Goal: Task Accomplishment & Management: Complete application form

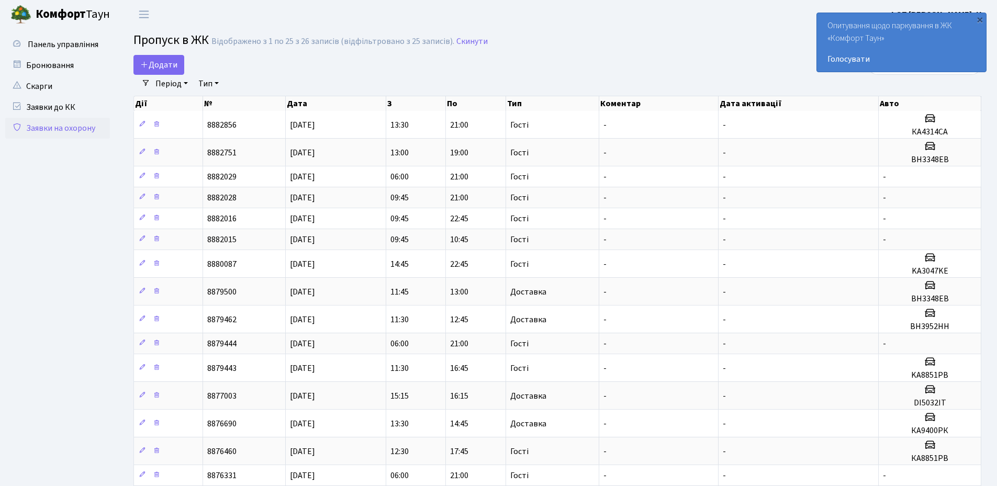
select select "25"
click at [982, 21] on div "×" at bounding box center [980, 19] width 10 height 10
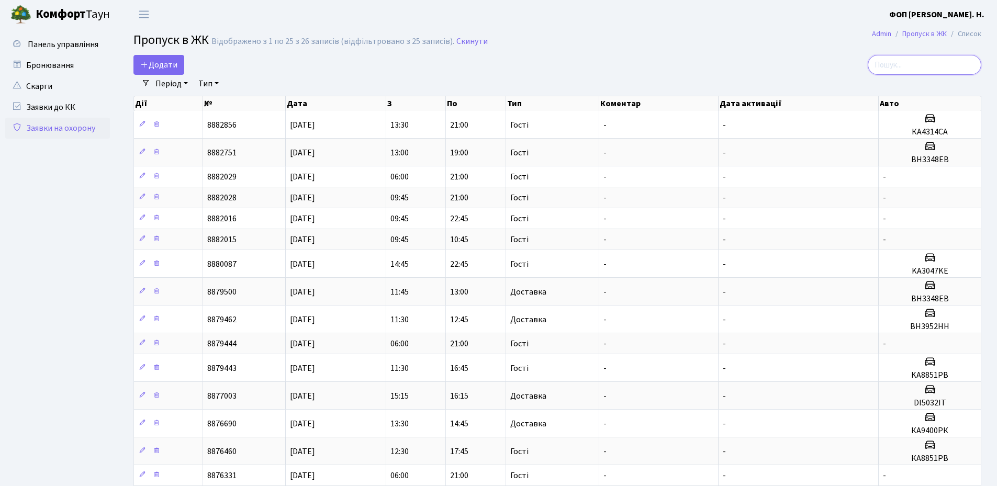
click at [930, 66] on input "search" at bounding box center [925, 65] width 114 height 20
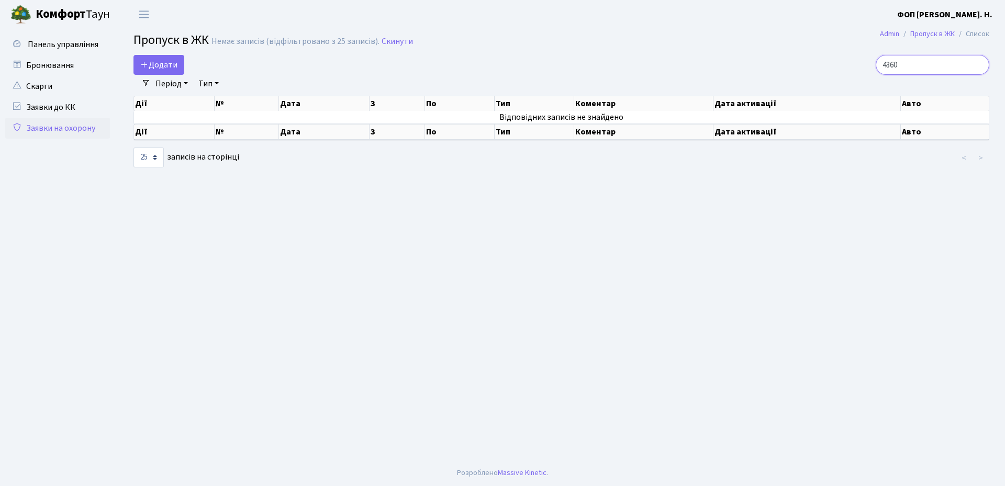
click at [894, 68] on input "4360" at bounding box center [933, 65] width 114 height 20
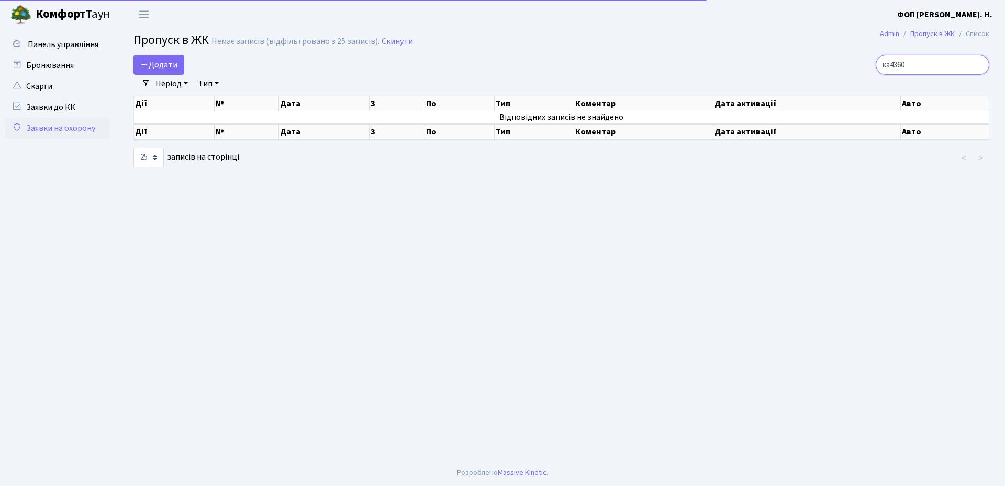
click at [924, 66] on input "ка4360" at bounding box center [933, 65] width 114 height 20
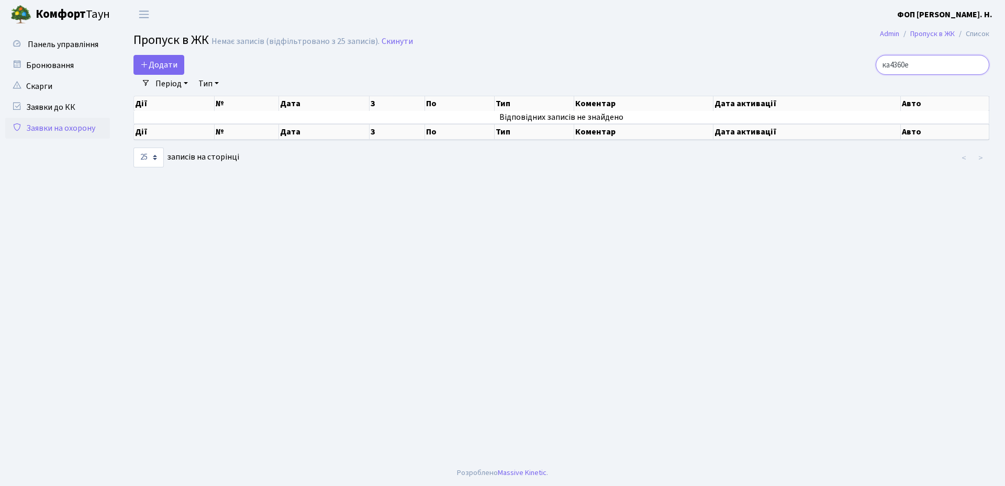
type input "ка4360ее"
drag, startPoint x: 936, startPoint y: 65, endPoint x: 883, endPoint y: 58, distance: 52.8
click at [883, 58] on div "ка4360ее" at bounding box center [852, 65] width 275 height 20
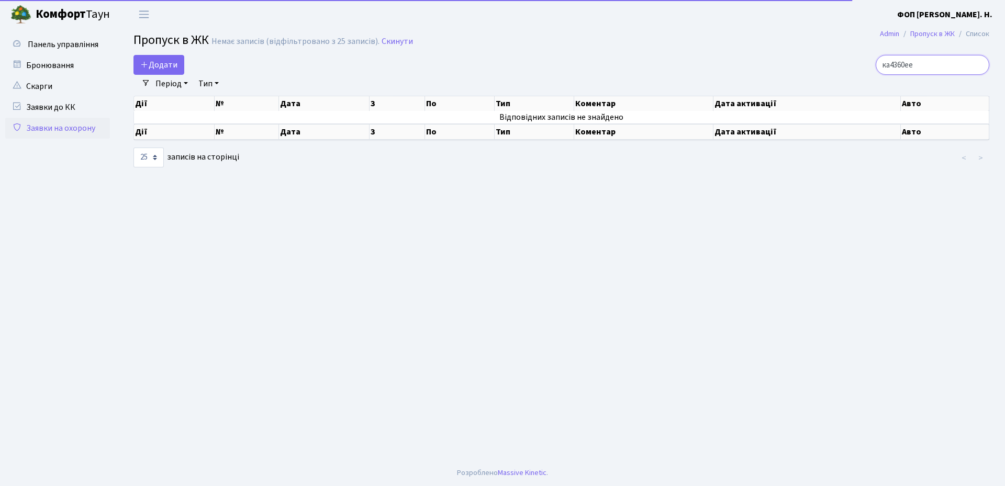
click at [981, 65] on input "ка4360ее" at bounding box center [933, 65] width 114 height 20
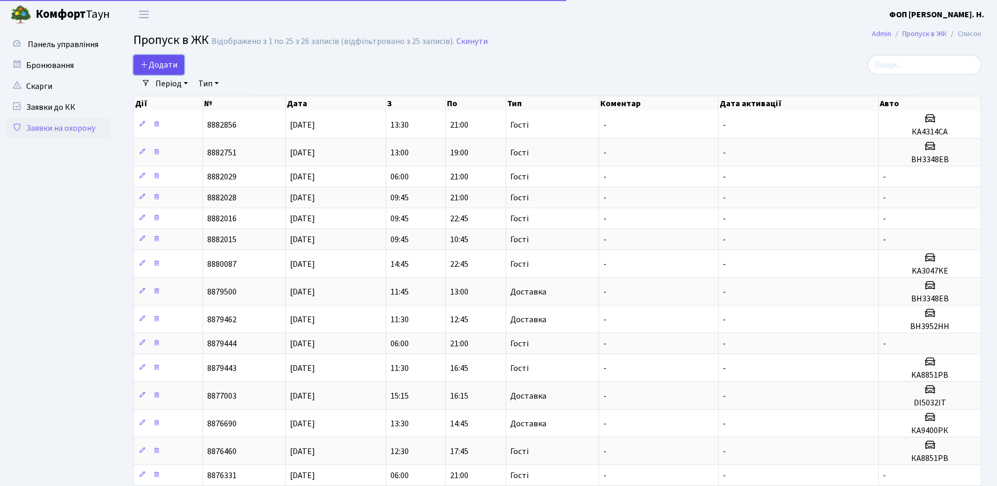
click at [168, 64] on span "Додати" at bounding box center [158, 65] width 37 height 12
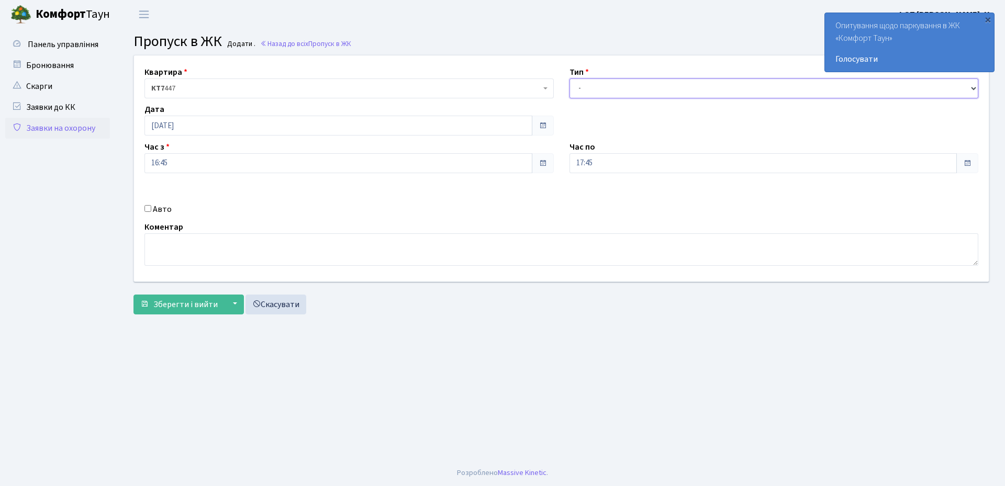
drag, startPoint x: 618, startPoint y: 90, endPoint x: 618, endPoint y: 95, distance: 5.8
click at [618, 90] on select "- Доставка Таксі Гості Сервіс" at bounding box center [774, 89] width 409 height 20
select select "3"
click at [570, 79] on select "- Доставка Таксі Гості Сервіс" at bounding box center [774, 89] width 409 height 20
drag, startPoint x: 609, startPoint y: 161, endPoint x: 607, endPoint y: 167, distance: 6.6
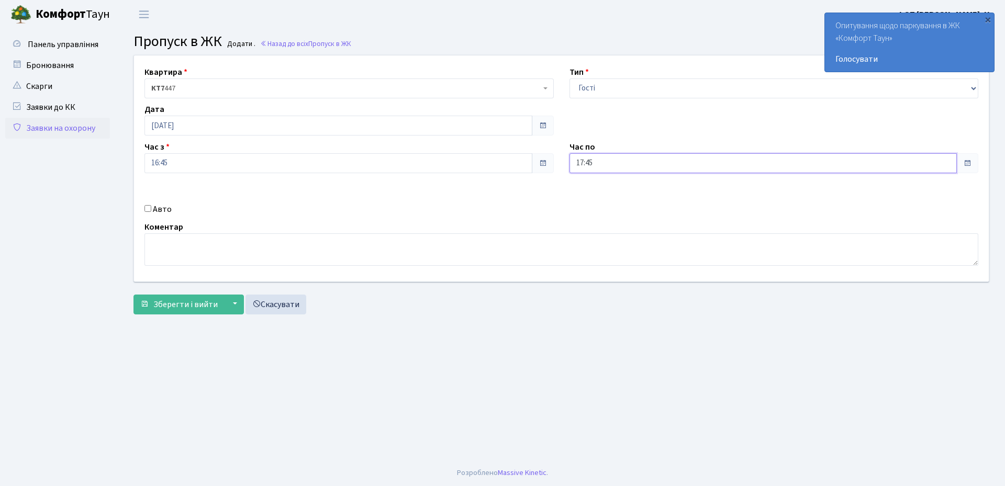
click at [609, 161] on input "17:45" at bounding box center [764, 163] width 388 height 20
click at [601, 201] on icon at bounding box center [598, 199] width 28 height 28
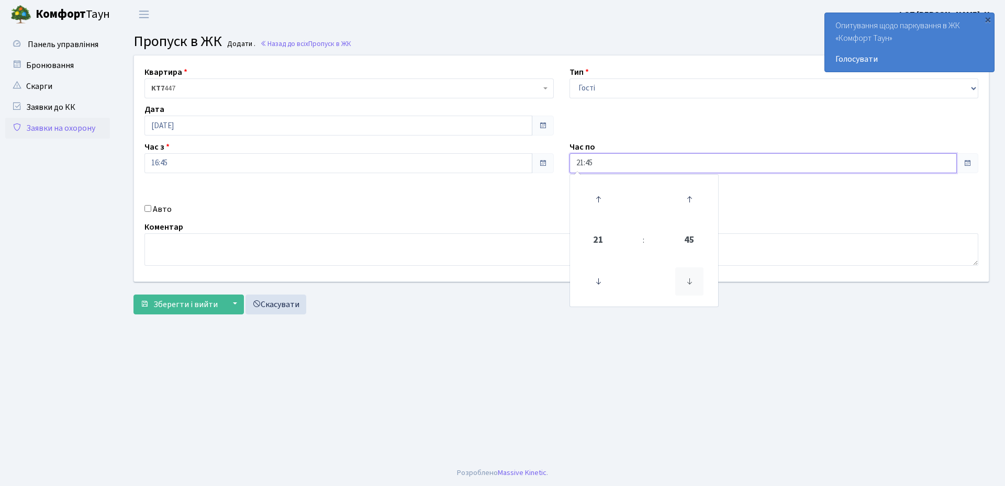
click at [691, 286] on icon at bounding box center [689, 282] width 28 height 28
type input "21:00"
click at [152, 207] on div "Авто" at bounding box center [349, 209] width 425 height 13
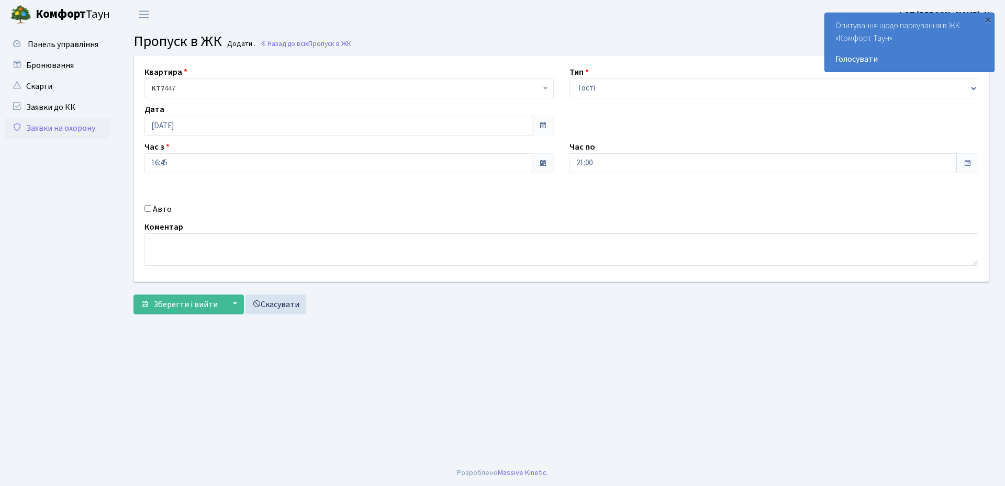
click at [152, 209] on div "Авто" at bounding box center [349, 209] width 425 height 13
click at [149, 207] on input "Авто" at bounding box center [147, 208] width 7 height 7
checkbox input "true"
click at [599, 201] on input "text" at bounding box center [774, 201] width 409 height 20
paste input "ка4360ее"
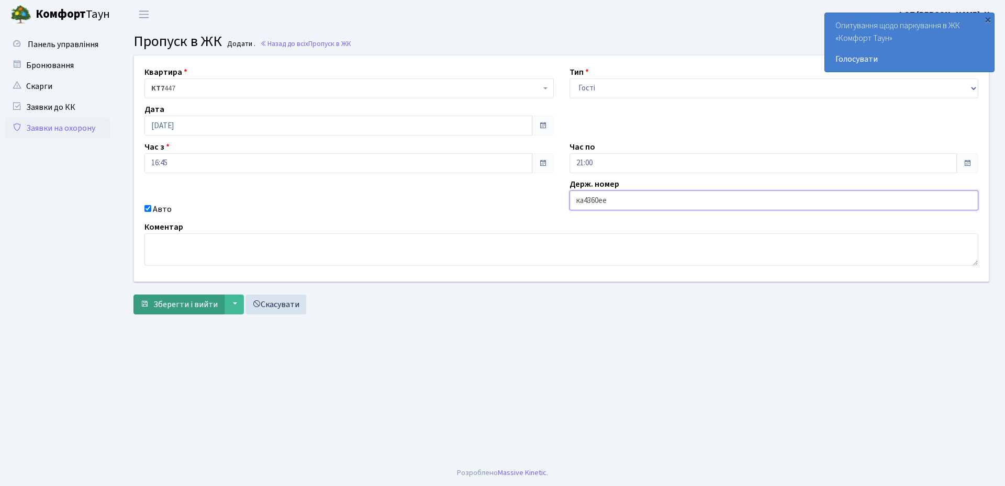
type input "ка4360ее"
drag, startPoint x: 183, startPoint y: 307, endPoint x: 190, endPoint y: 307, distance: 6.3
click at [184, 307] on span "Зберегти і вийти" at bounding box center [185, 305] width 64 height 12
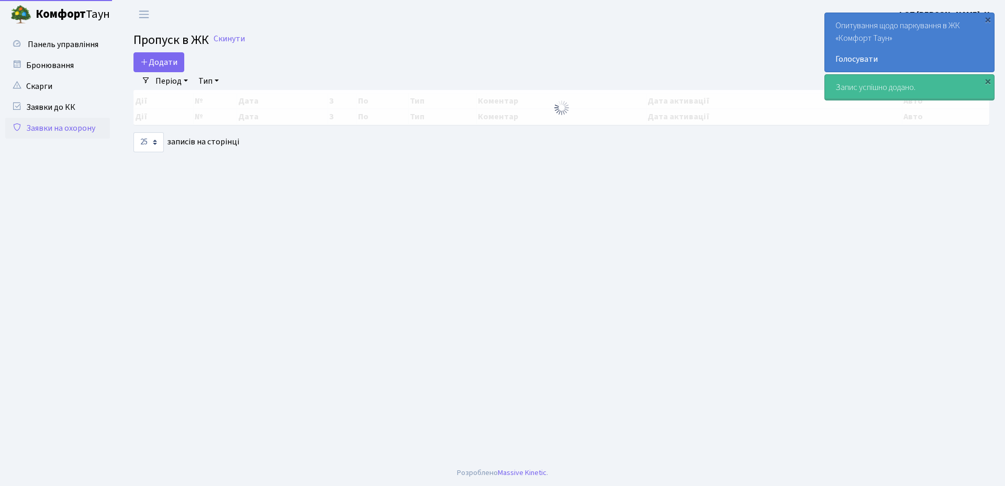
select select "25"
